Goal: Browse casually

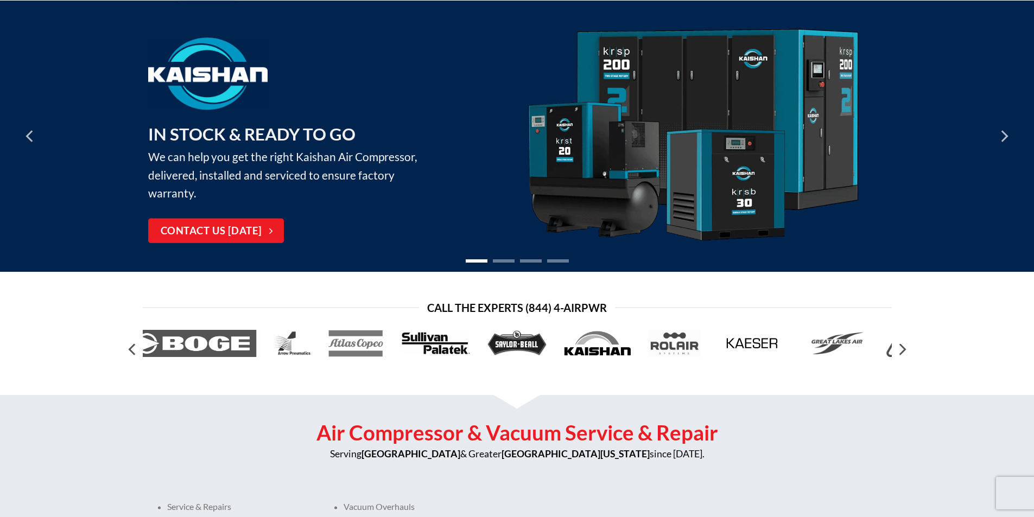
scroll to position [217, 0]
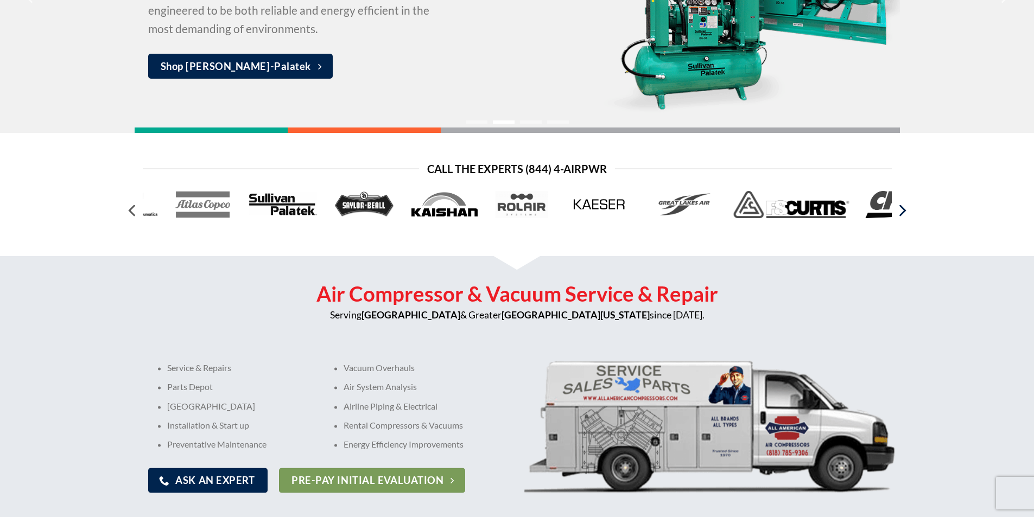
click at [905, 209] on icon "Next" at bounding box center [902, 211] width 20 height 20
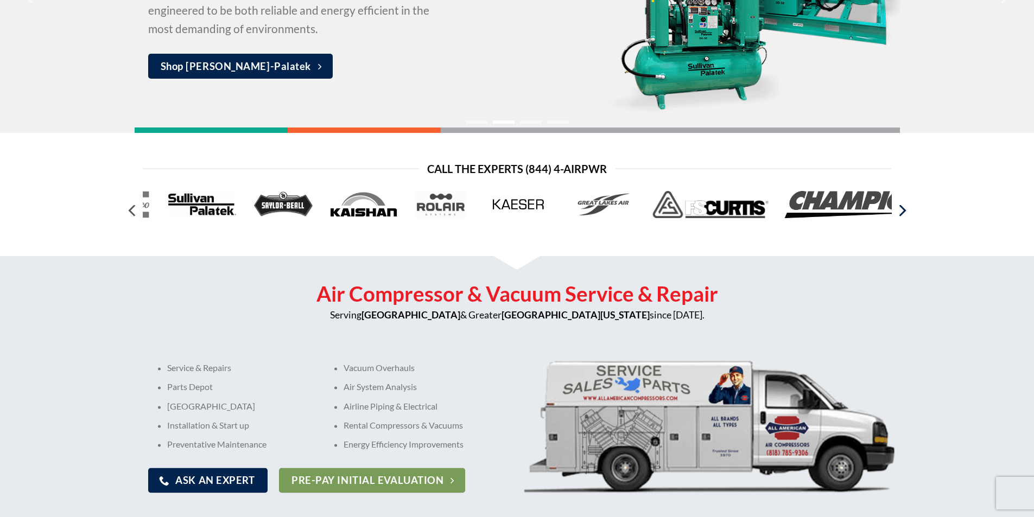
click at [905, 209] on icon "Next" at bounding box center [902, 211] width 20 height 20
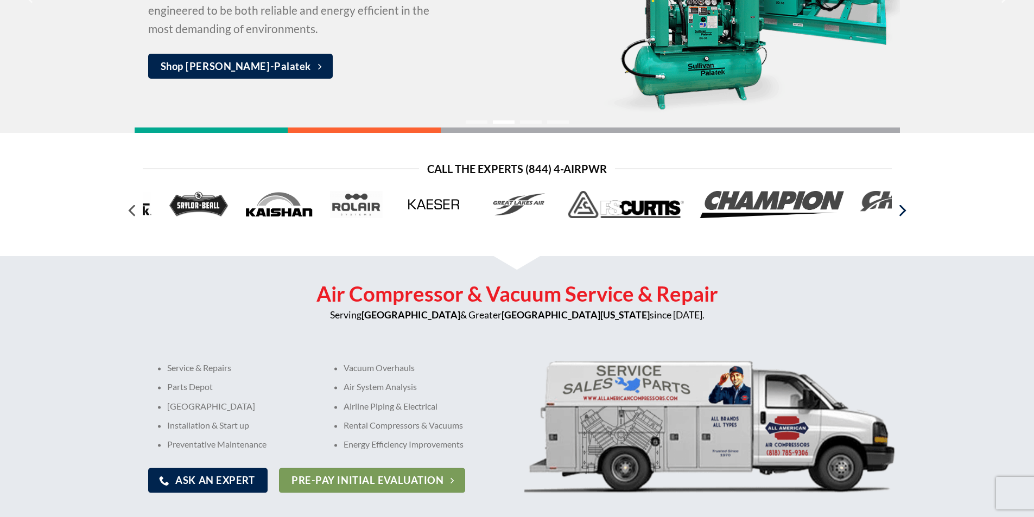
click at [905, 209] on icon "Next" at bounding box center [902, 211] width 20 height 20
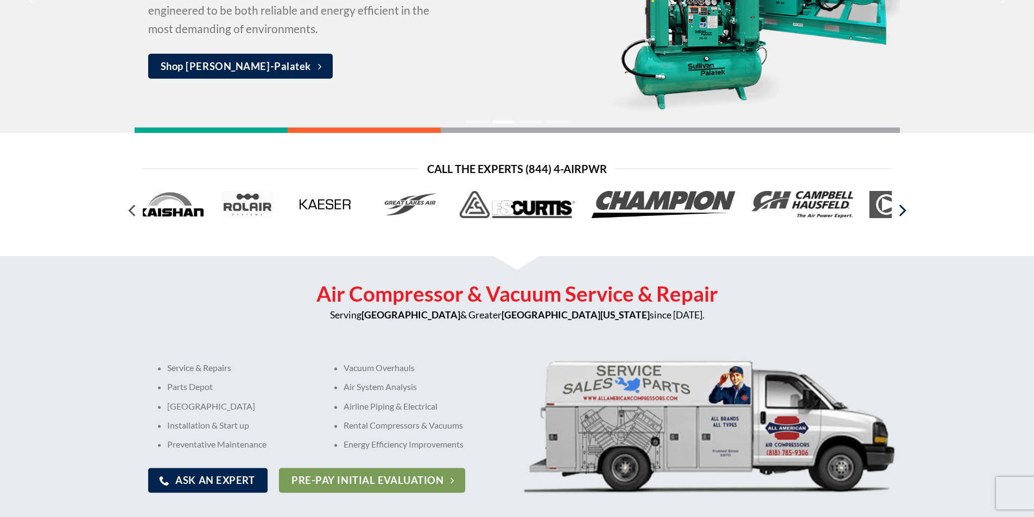
click at [905, 209] on icon "Next" at bounding box center [902, 211] width 20 height 20
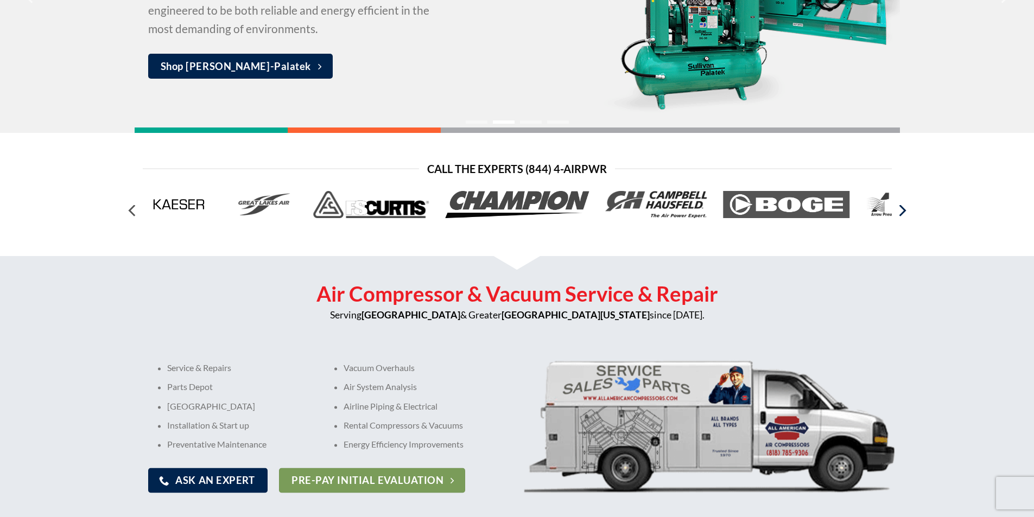
click at [905, 209] on icon "Next" at bounding box center [902, 211] width 20 height 20
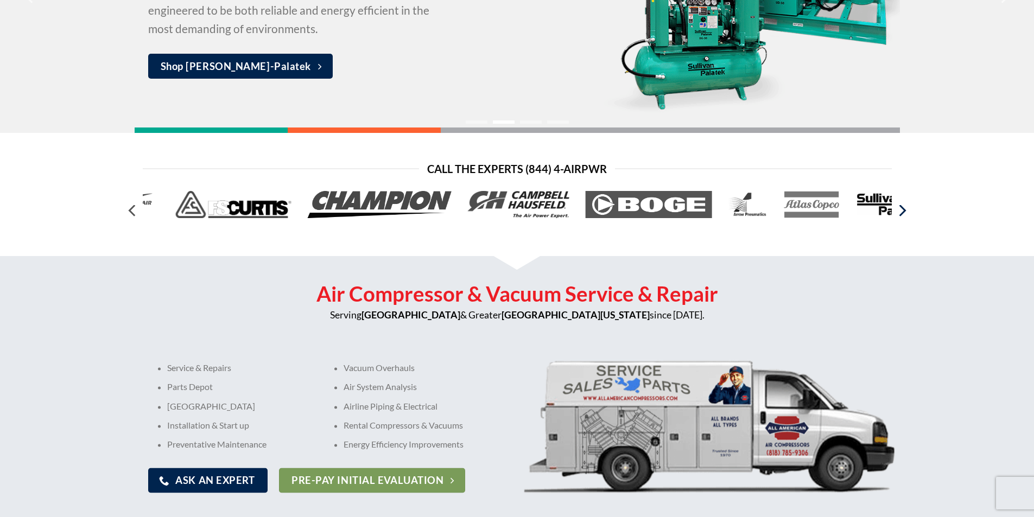
click at [905, 209] on icon "Next" at bounding box center [902, 211] width 20 height 20
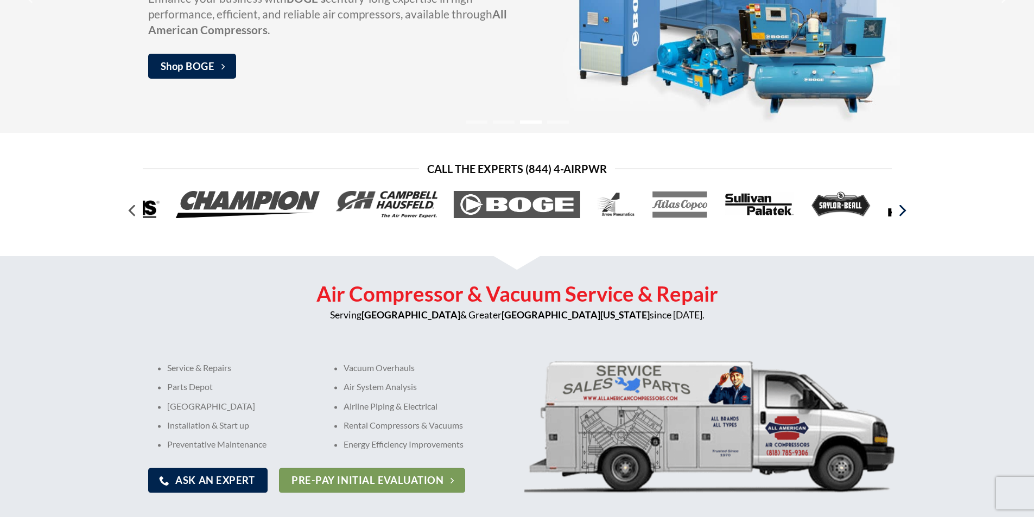
click at [905, 209] on icon "Next" at bounding box center [902, 211] width 20 height 20
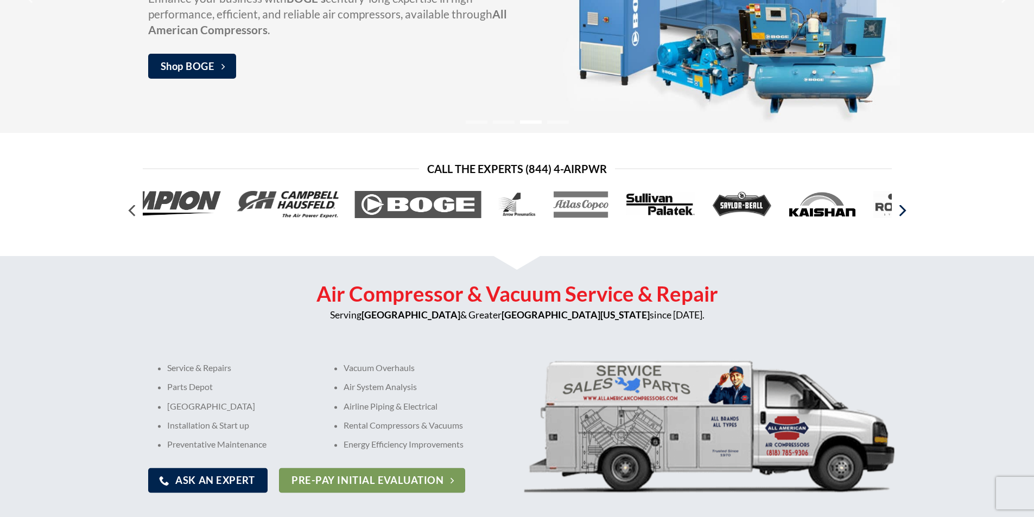
click at [905, 209] on icon "Next" at bounding box center [902, 211] width 20 height 20
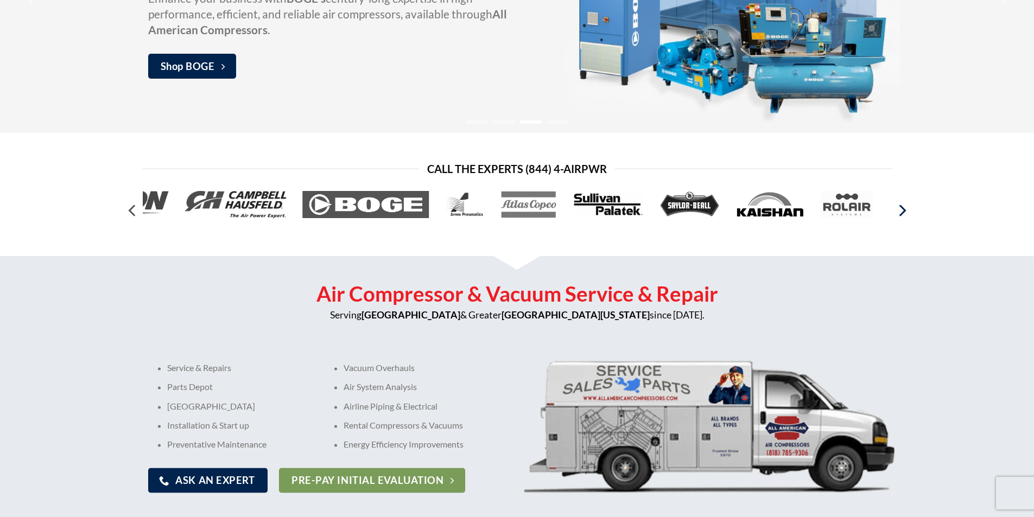
click at [905, 209] on icon "Next" at bounding box center [902, 211] width 20 height 20
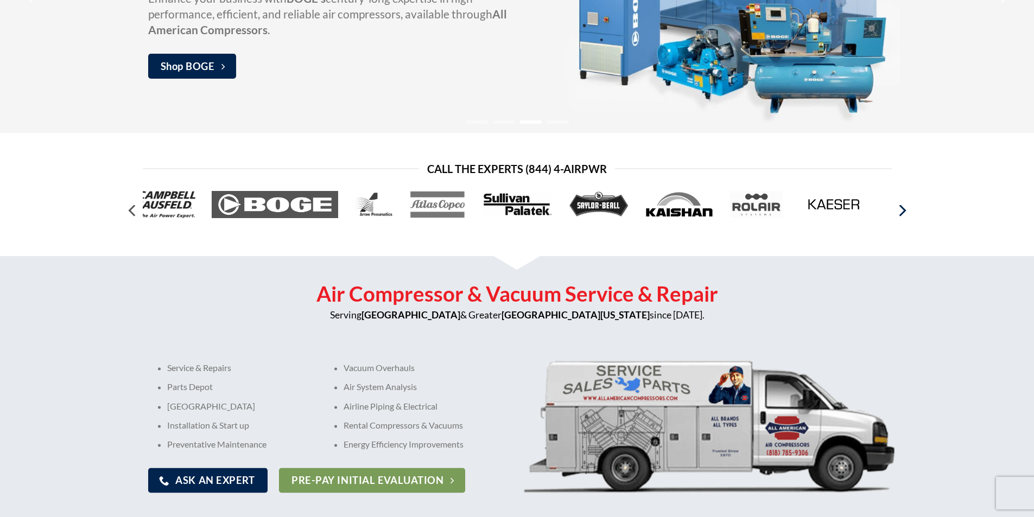
click at [905, 209] on icon "Next" at bounding box center [902, 211] width 20 height 20
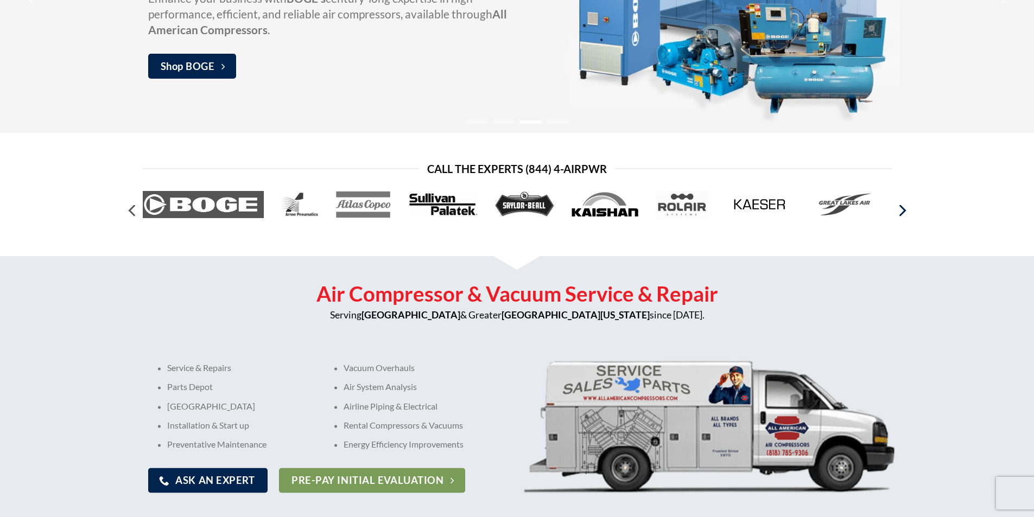
click at [905, 209] on icon "Next" at bounding box center [902, 211] width 20 height 20
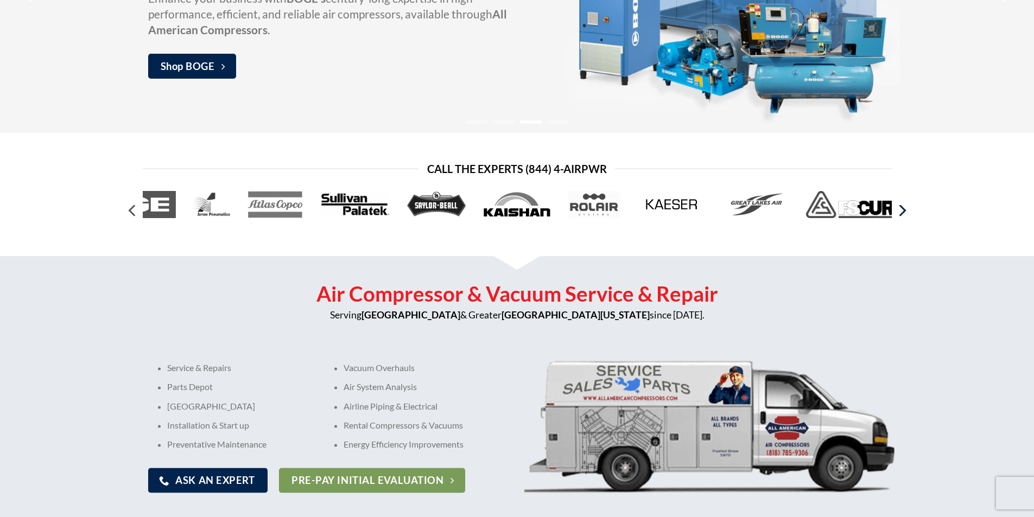
click at [905, 209] on icon "Next" at bounding box center [902, 211] width 20 height 20
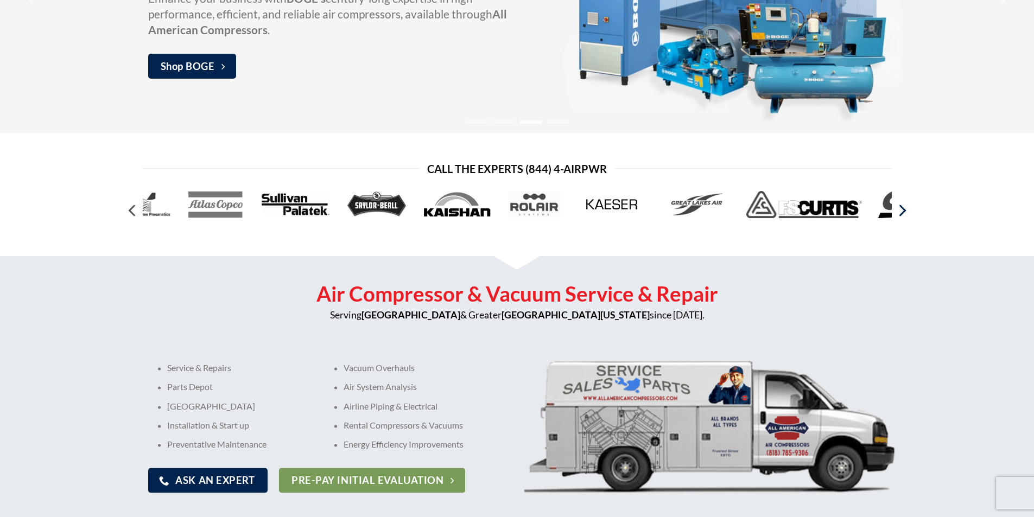
click at [905, 209] on icon "Next" at bounding box center [902, 211] width 20 height 20
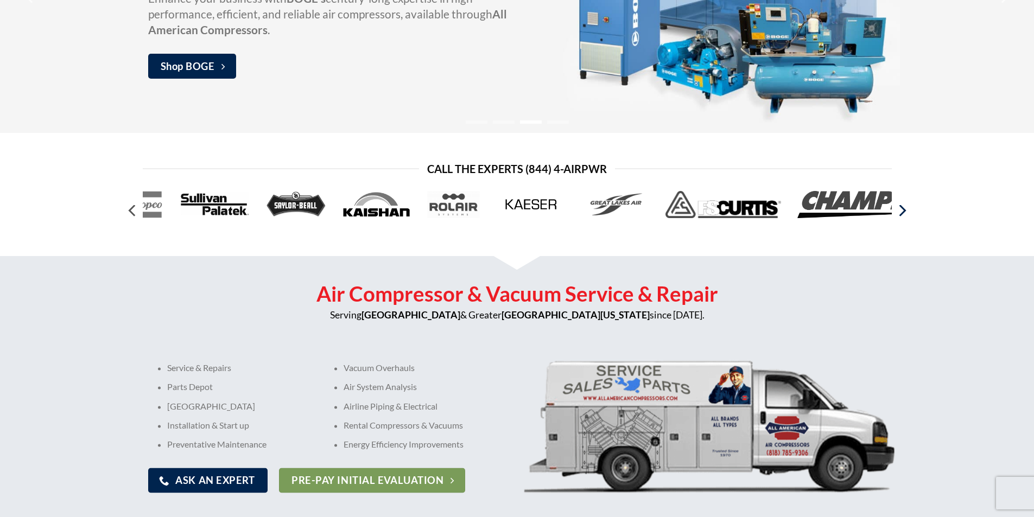
click at [905, 209] on icon "Next" at bounding box center [902, 211] width 20 height 20
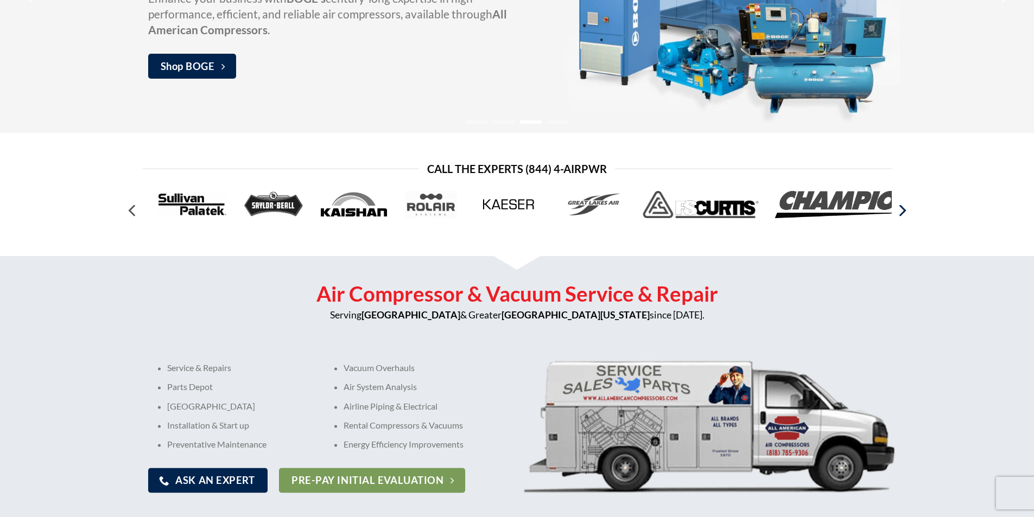
click at [905, 209] on icon "Next" at bounding box center [902, 211] width 20 height 20
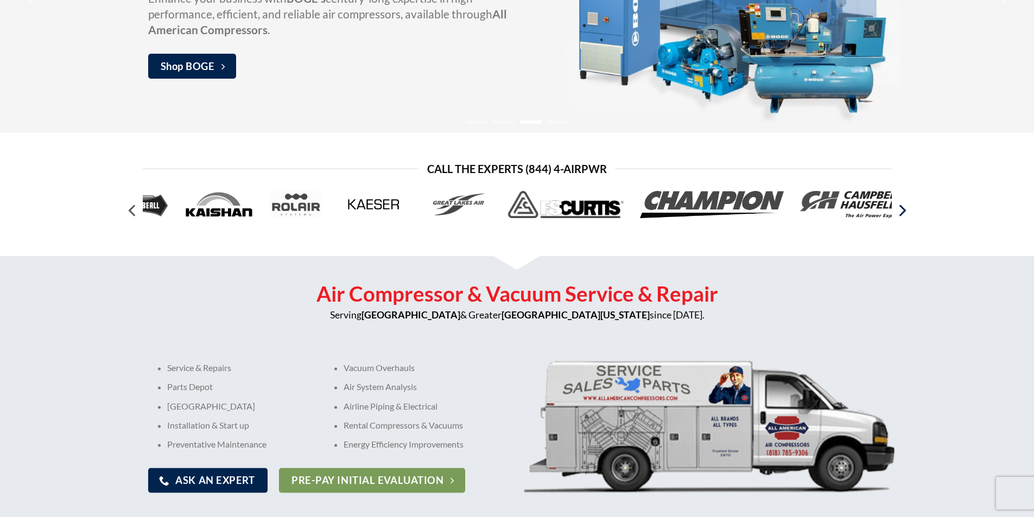
click at [905, 209] on icon "Next" at bounding box center [902, 211] width 20 height 20
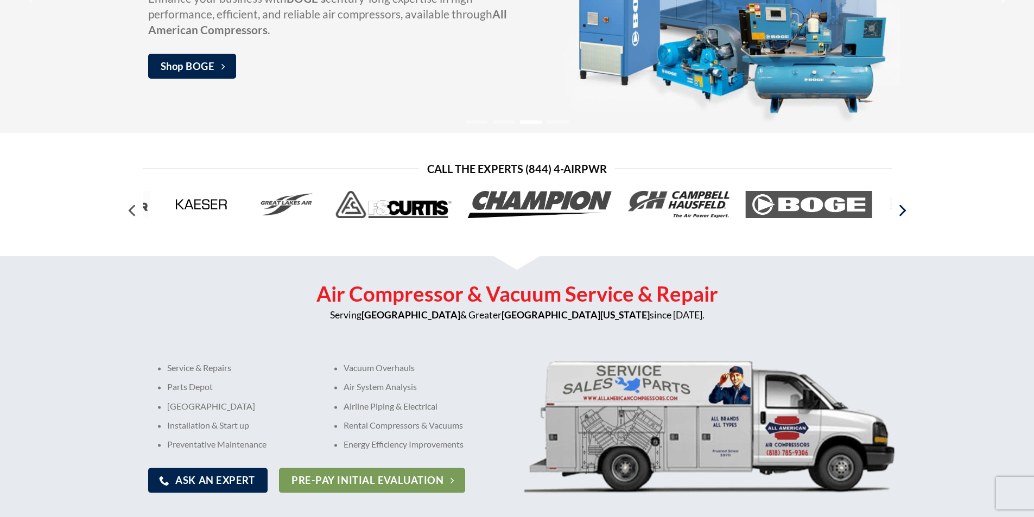
click at [905, 209] on icon "Next" at bounding box center [902, 211] width 20 height 20
